Goal: Book appointment/travel/reservation

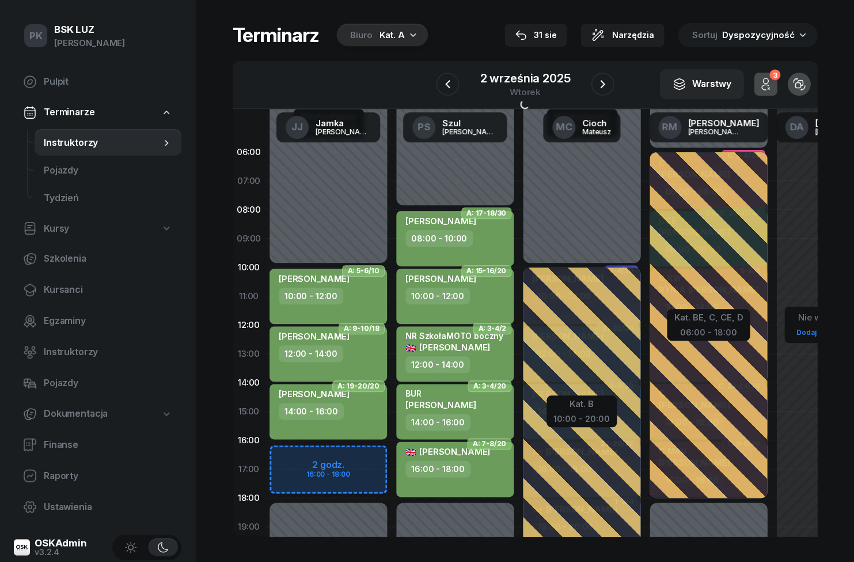
scroll to position [1, 1]
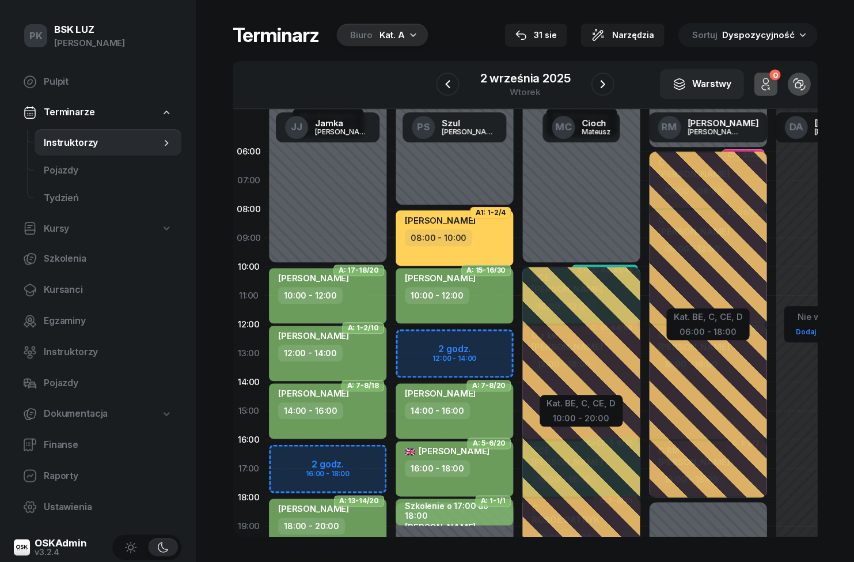
click at [449, 79] on icon "button" at bounding box center [448, 84] width 14 height 14
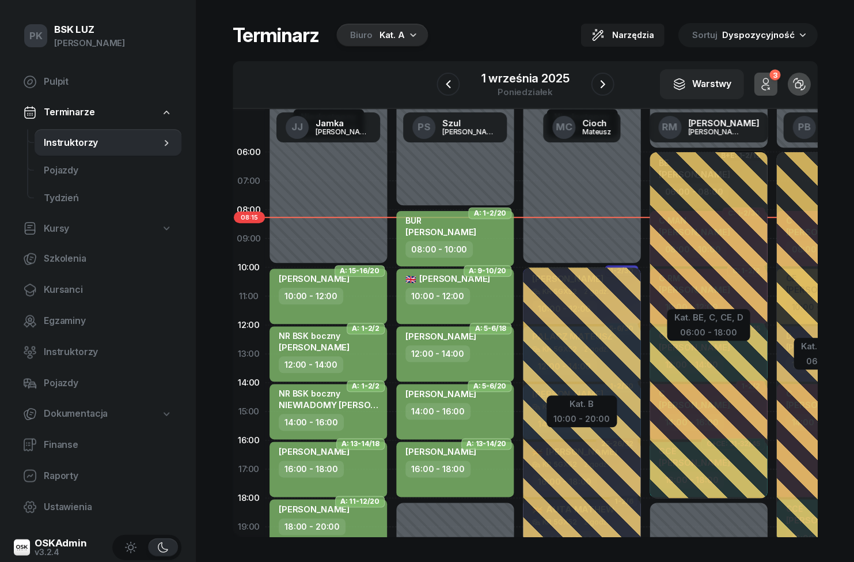
click at [67, 282] on span "Kursanci" at bounding box center [108, 289] width 128 height 15
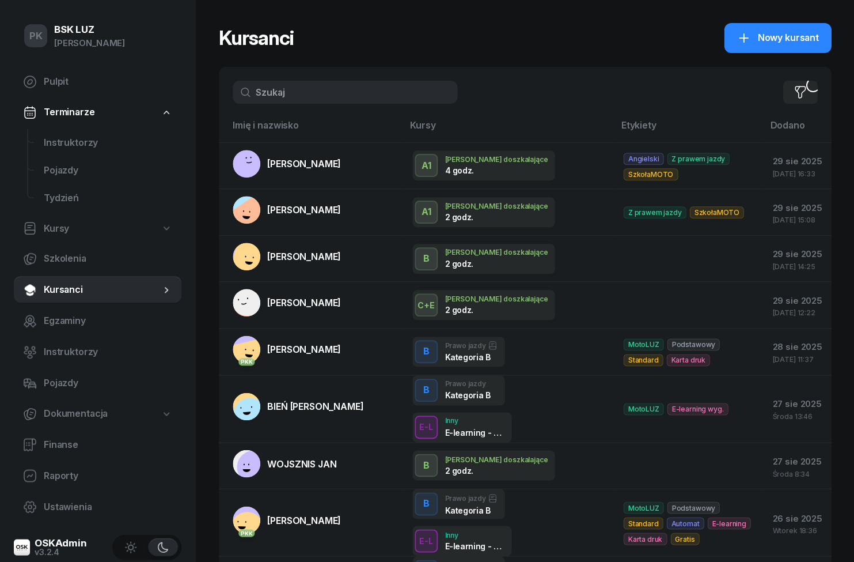
click at [363, 81] on input "text" at bounding box center [345, 92] width 225 height 23
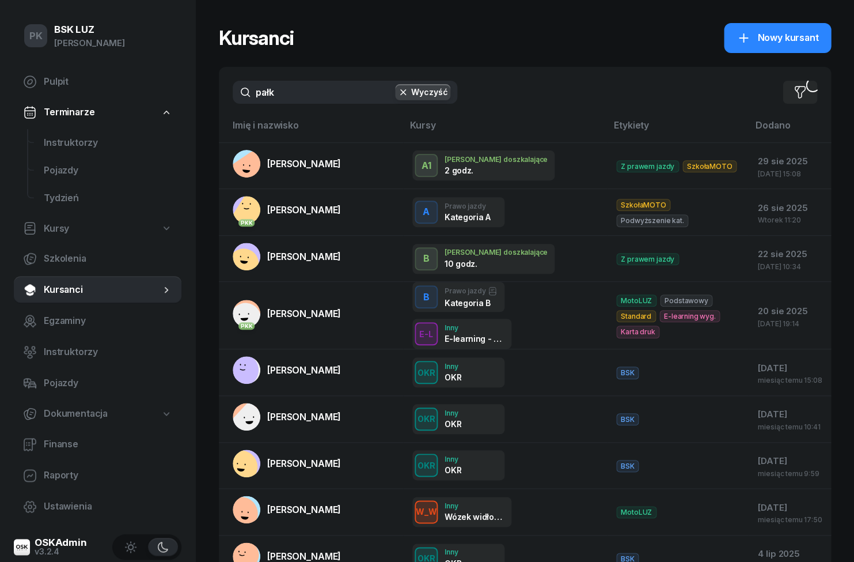
type input "pałka"
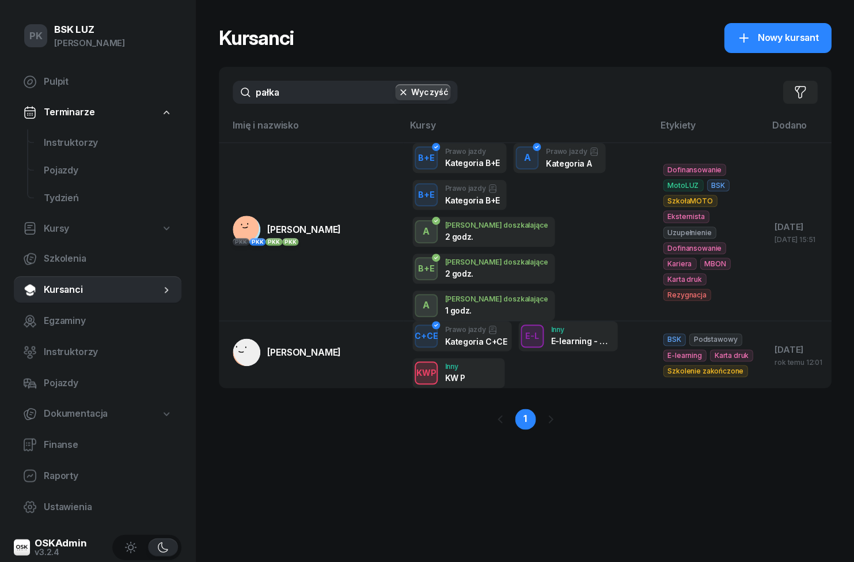
click at [294, 224] on span "[PERSON_NAME]" at bounding box center [304, 230] width 74 height 12
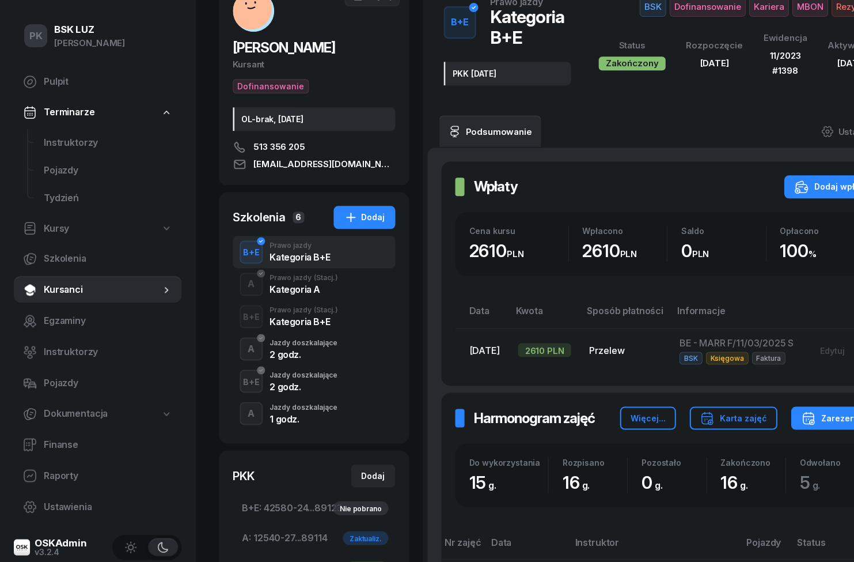
scroll to position [84, 0]
click at [309, 410] on div "Jazdy doszkalające" at bounding box center [304, 406] width 68 height 7
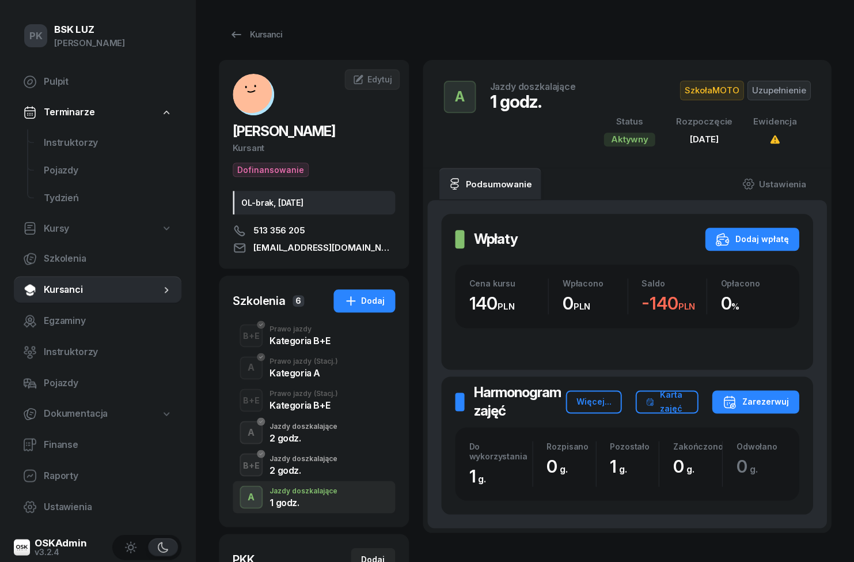
click at [772, 390] on button "Zarezerwuj" at bounding box center [755, 401] width 87 height 23
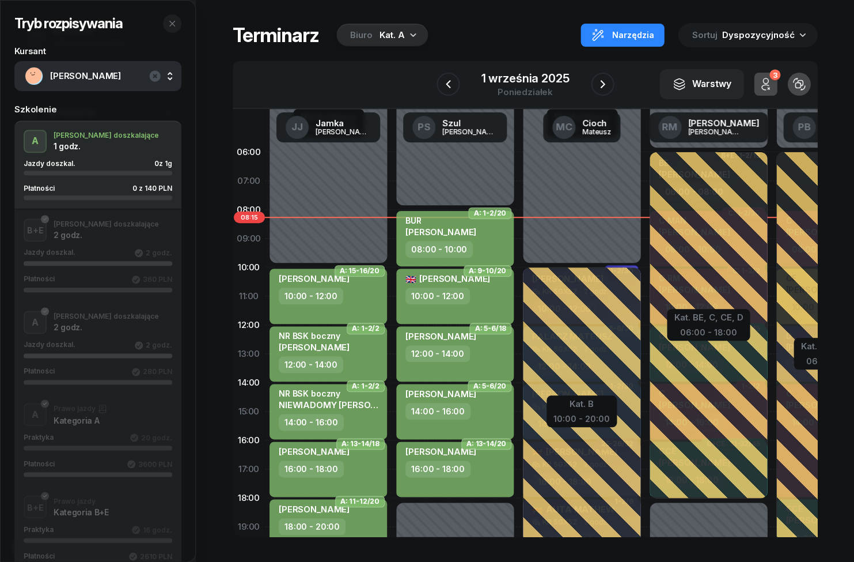
click at [445, 185] on div "Niedostępny 00:00 - 08:00 Niedostępny 18:00 - 23:59 A: 1-2/20 [PERSON_NAME] 08:…" at bounding box center [455, 411] width 127 height 547
select select "07"
select select "08"
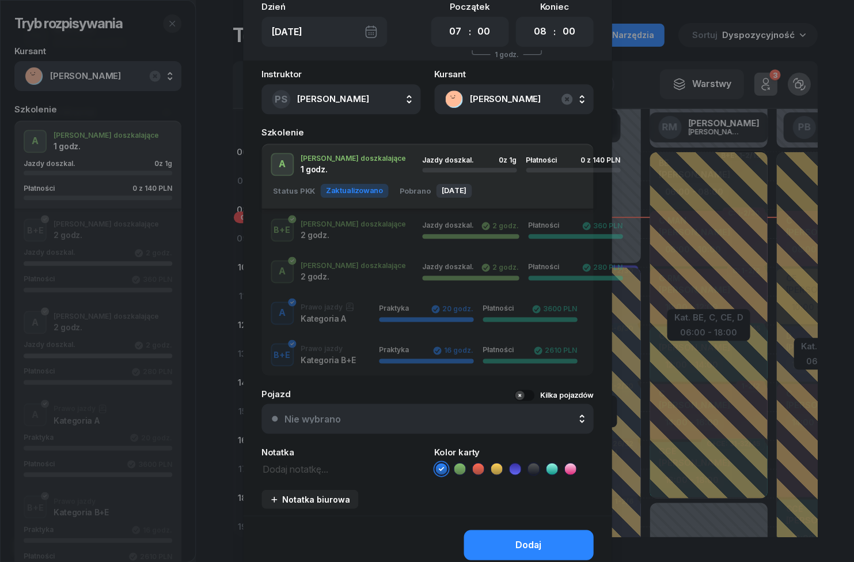
scroll to position [71, 0]
click at [544, 537] on button "Dodaj" at bounding box center [529, 545] width 130 height 30
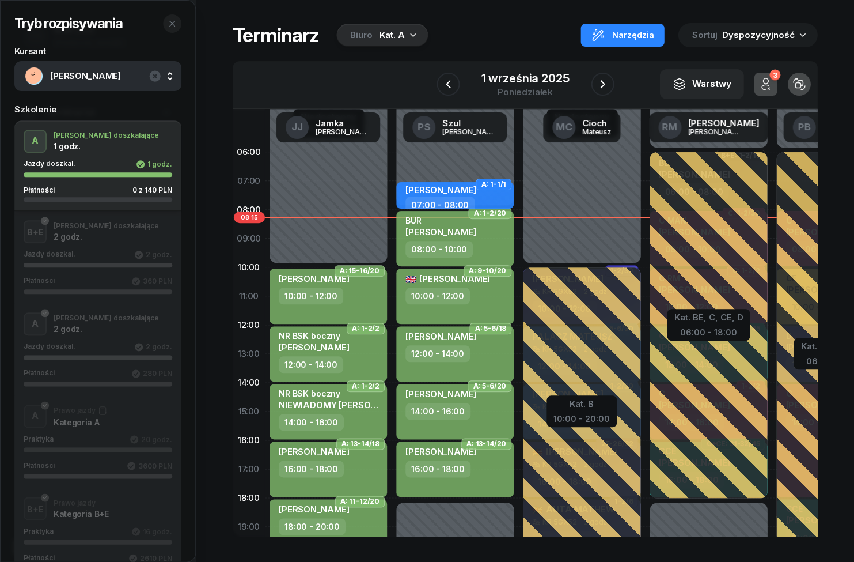
click at [480, 196] on div "07:00 - 08:00" at bounding box center [456, 204] width 101 height 17
select select "07"
select select "08"
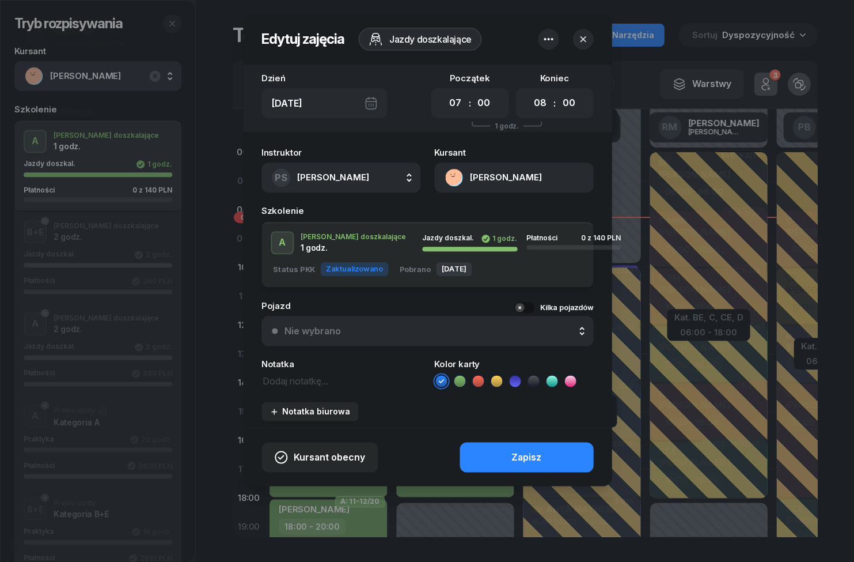
click at [456, 377] on icon at bounding box center [460, 381] width 12 height 12
click at [315, 378] on textarea at bounding box center [341, 380] width 159 height 14
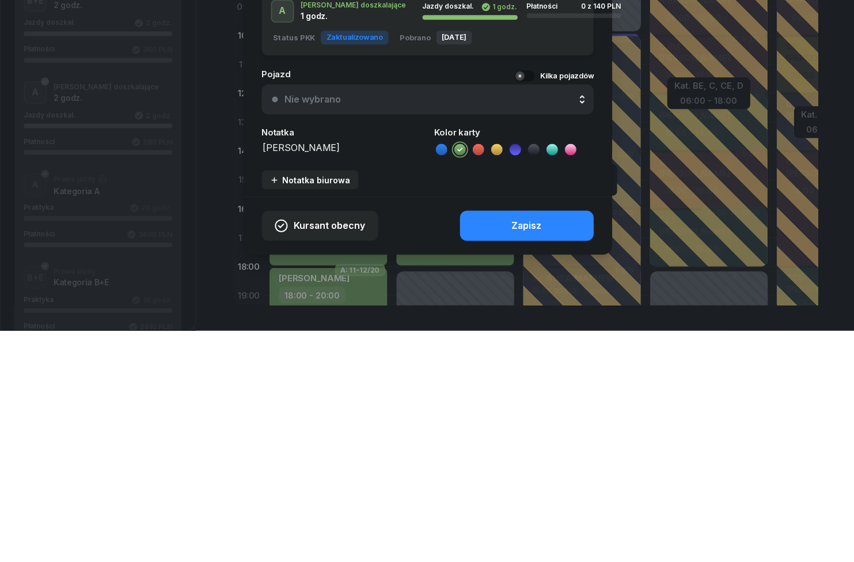
scroll to position [1, 0]
type textarea "Jazdy 8:00-9:00"
click at [573, 442] on button "Zapisz" at bounding box center [527, 457] width 134 height 30
